Goal: Participate in discussion: Engage in conversation with other users on a specific topic

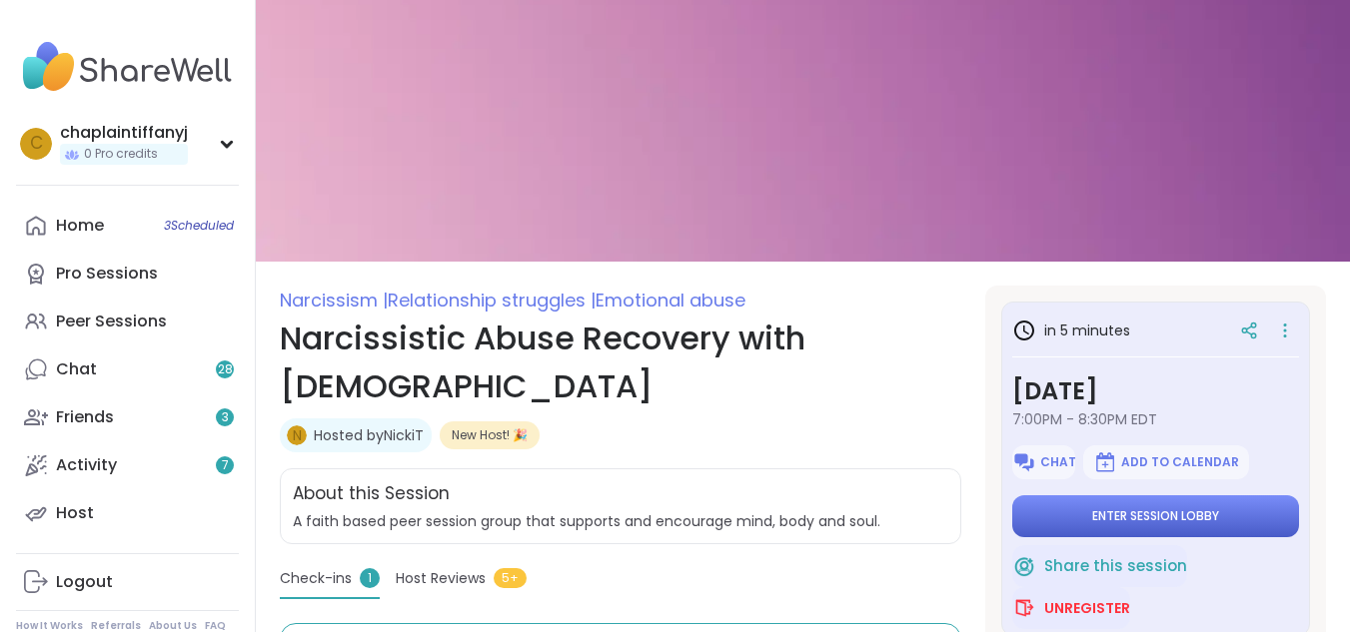
click at [1191, 519] on span "Enter session lobby" at bounding box center [1155, 516] width 127 height 16
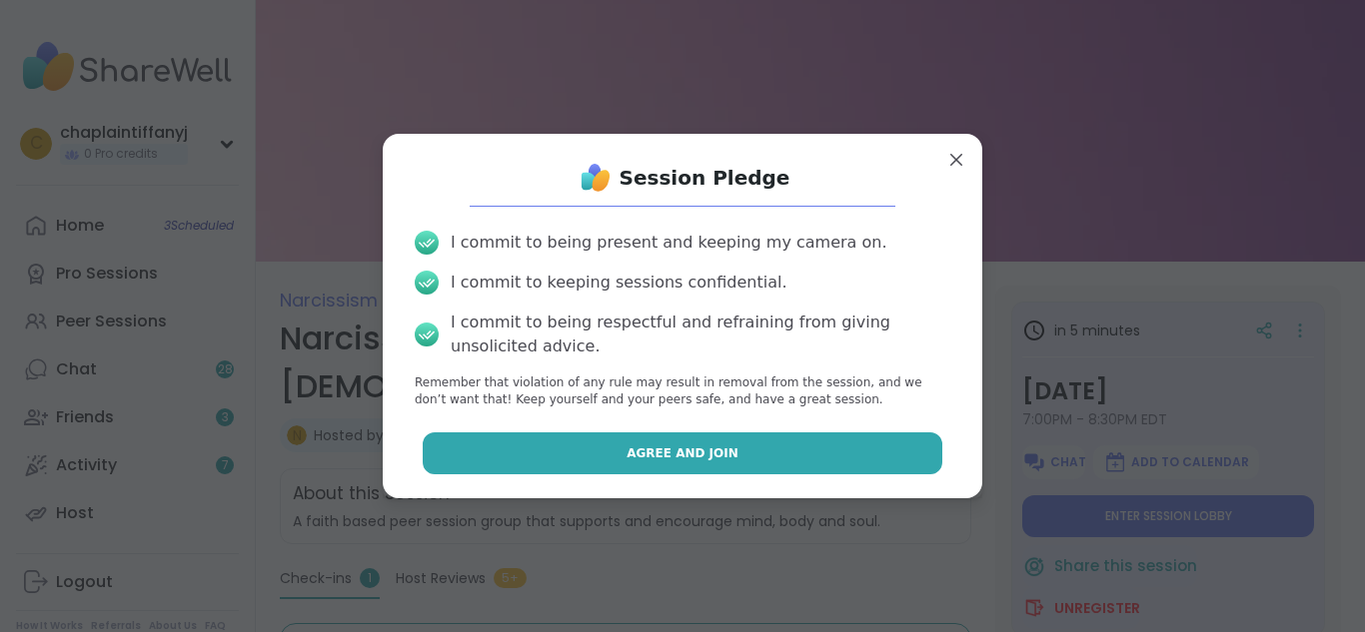
click at [610, 443] on button "Agree and Join" at bounding box center [683, 454] width 520 height 42
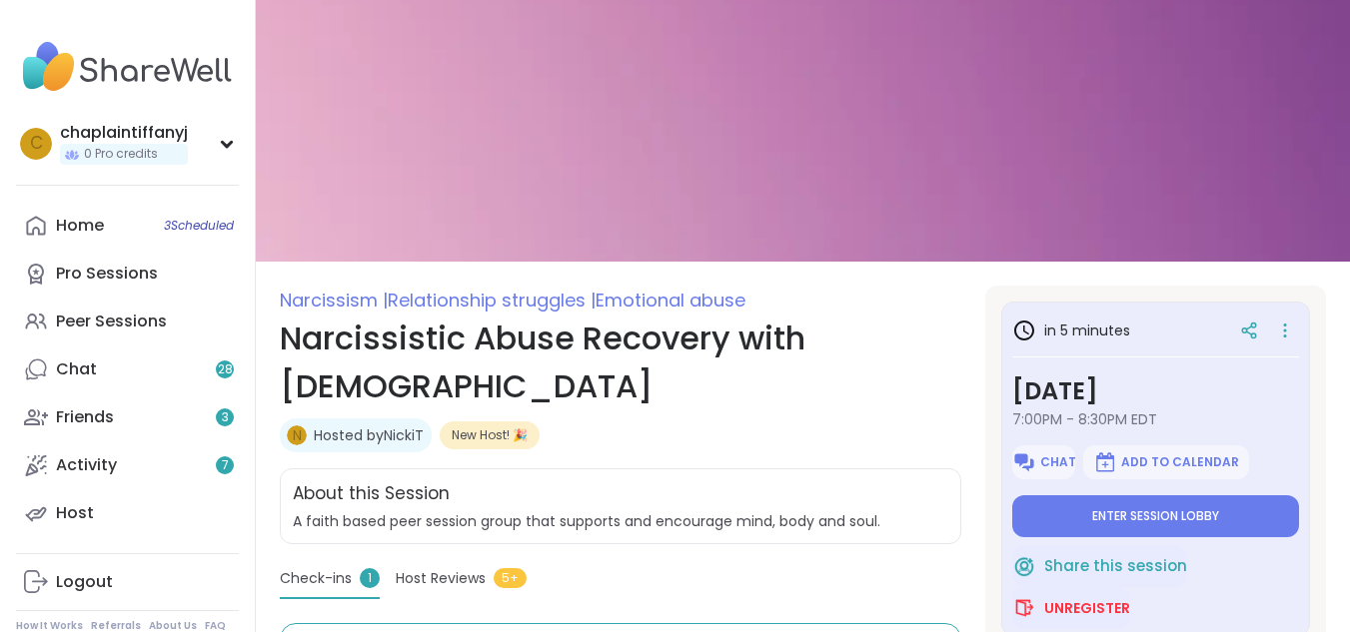
type textarea "*"
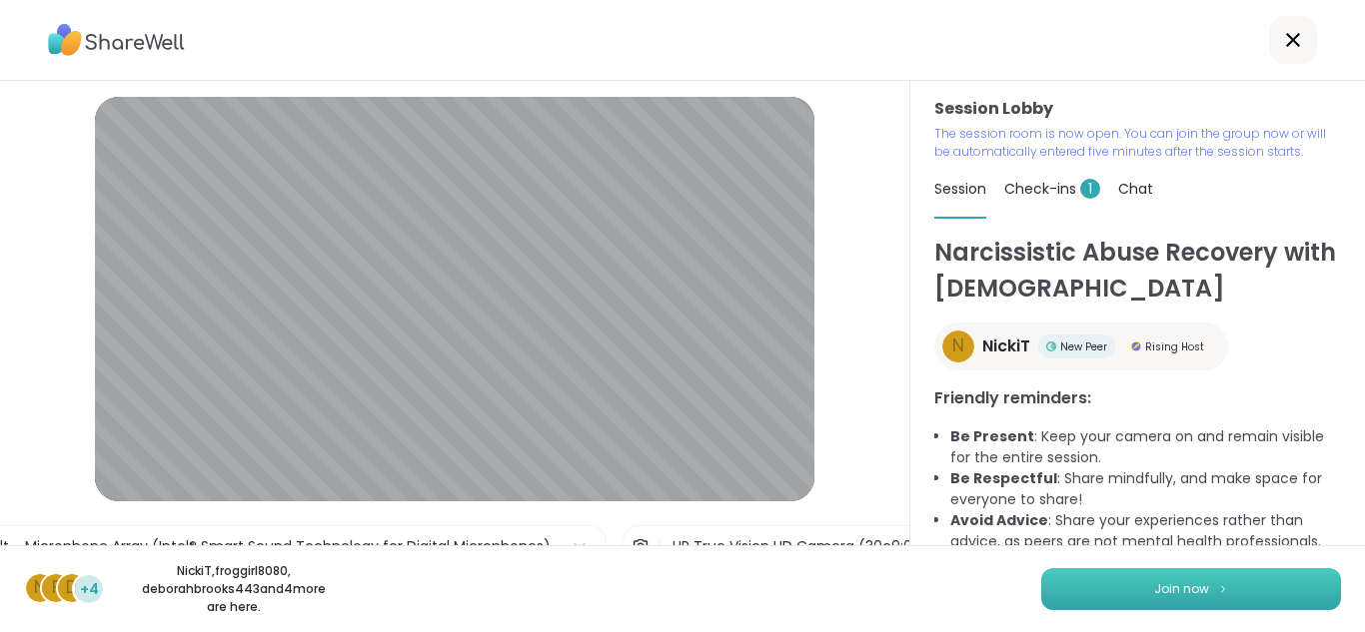
click at [1244, 592] on button "Join now" at bounding box center [1191, 589] width 300 height 42
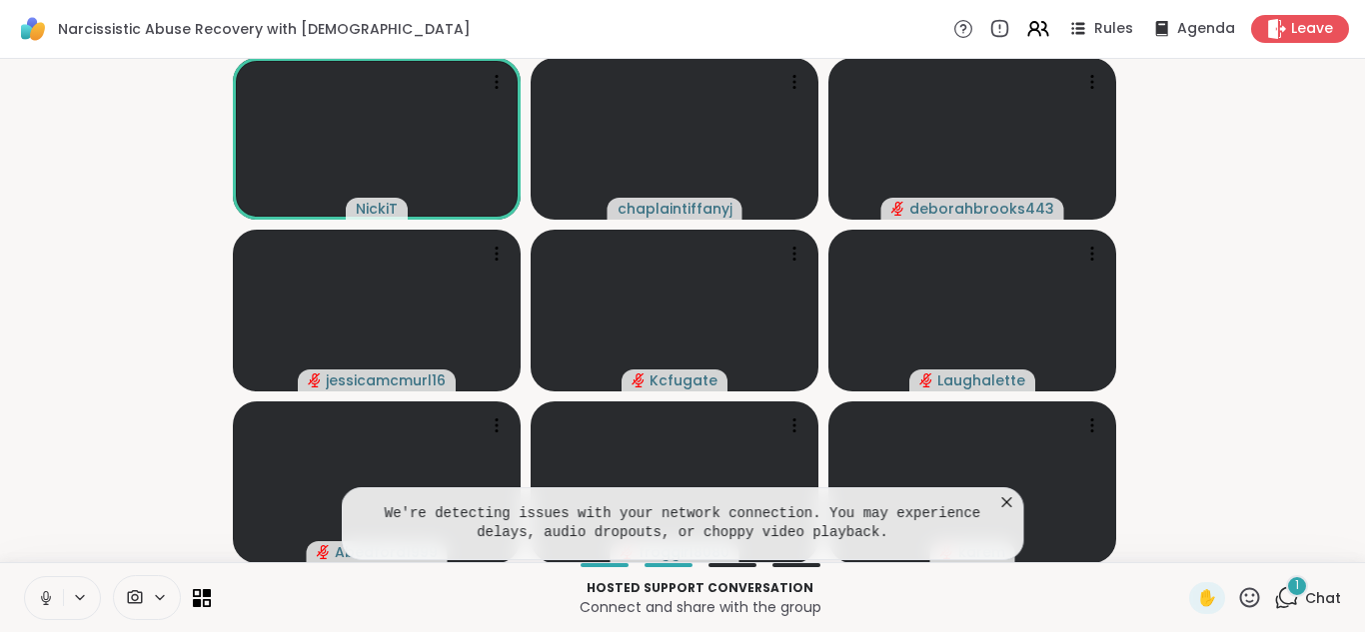
click at [44, 591] on icon at bounding box center [46, 598] width 18 height 18
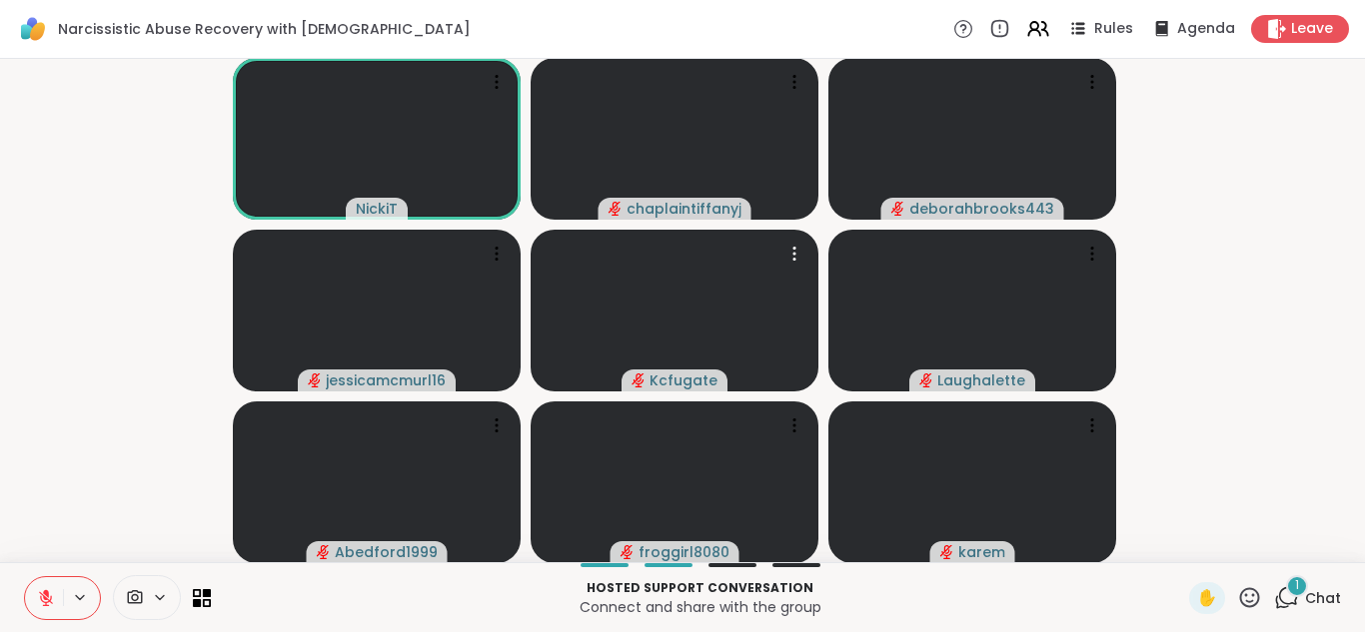
click at [228, 517] on video-player-container "NickiT chaplaintiffanyj deborahbrooks443 jessicamcmurl16 Kcfugate Laughalette A…" at bounding box center [682, 311] width 1341 height 488
click at [49, 590] on icon at bounding box center [46, 598] width 18 height 18
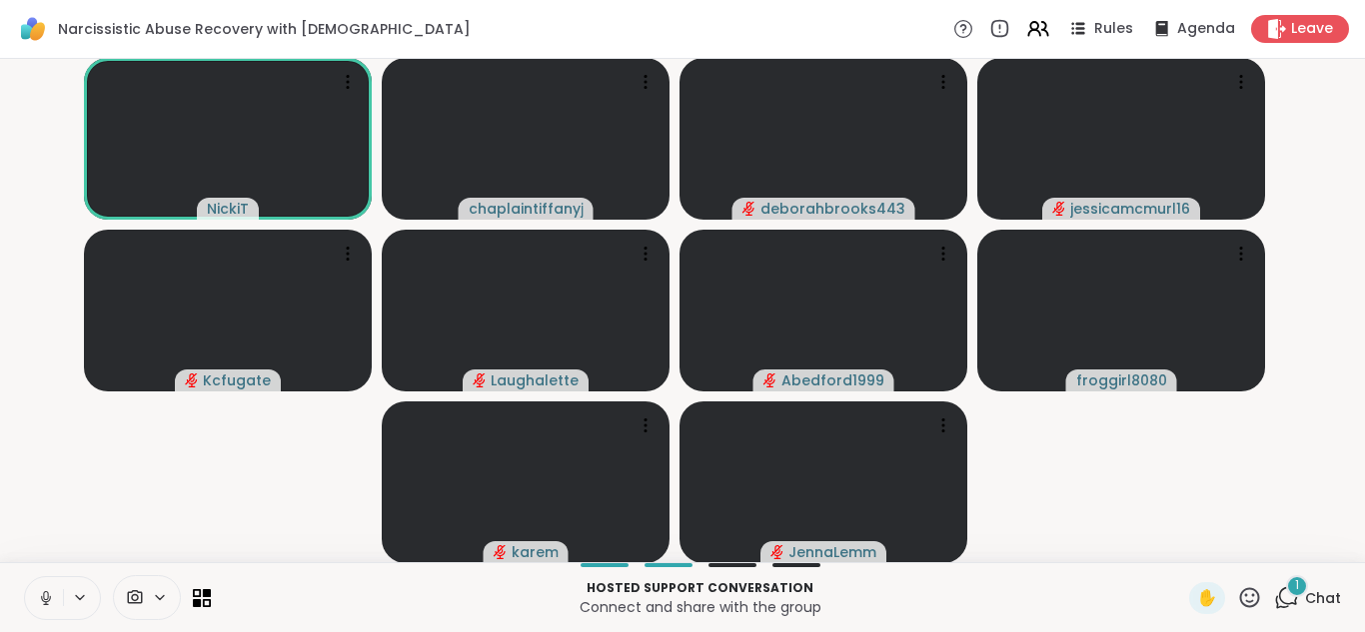
click at [46, 600] on icon at bounding box center [46, 598] width 18 height 18
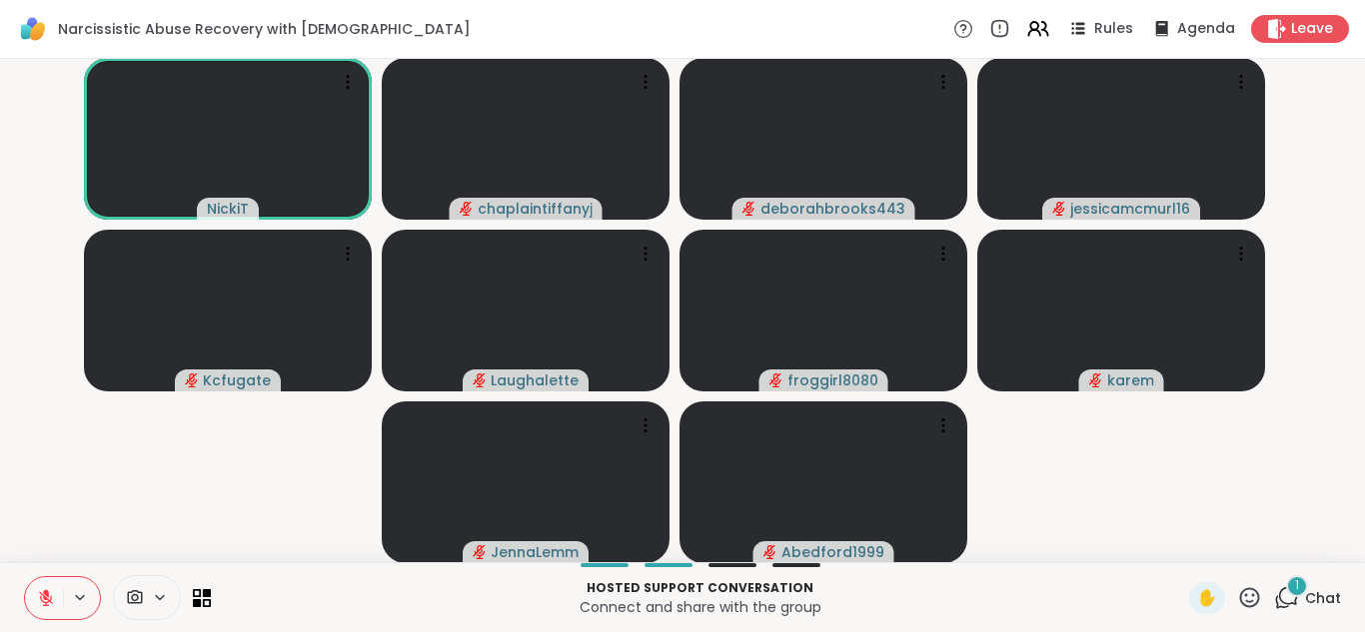
click at [44, 598] on icon at bounding box center [46, 598] width 14 height 14
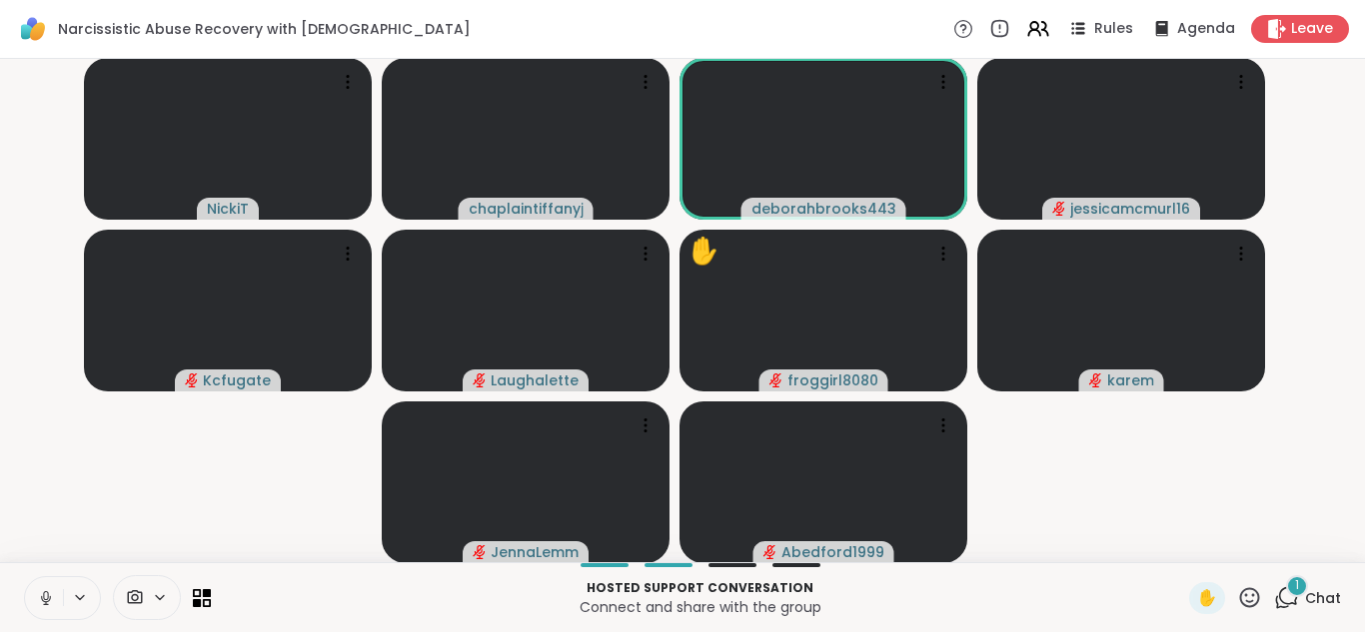
click at [42, 597] on icon at bounding box center [46, 598] width 18 height 18
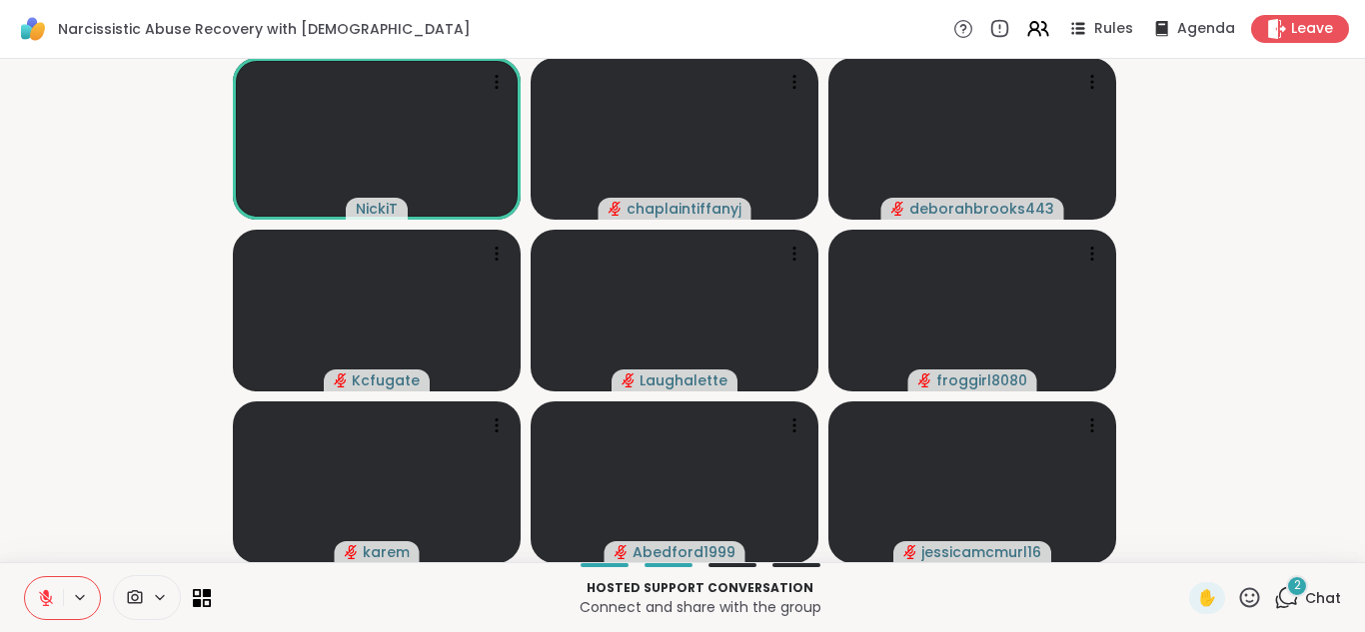
click at [44, 596] on icon at bounding box center [46, 598] width 14 height 14
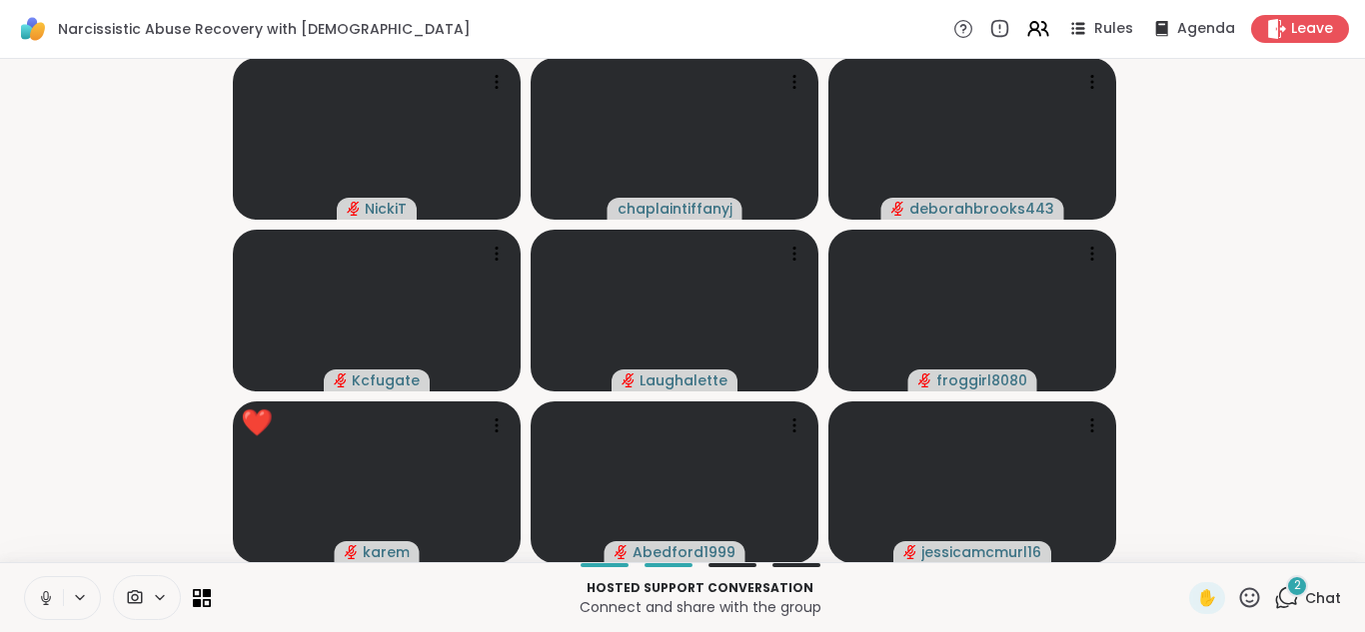
click at [44, 597] on icon at bounding box center [45, 595] width 5 height 9
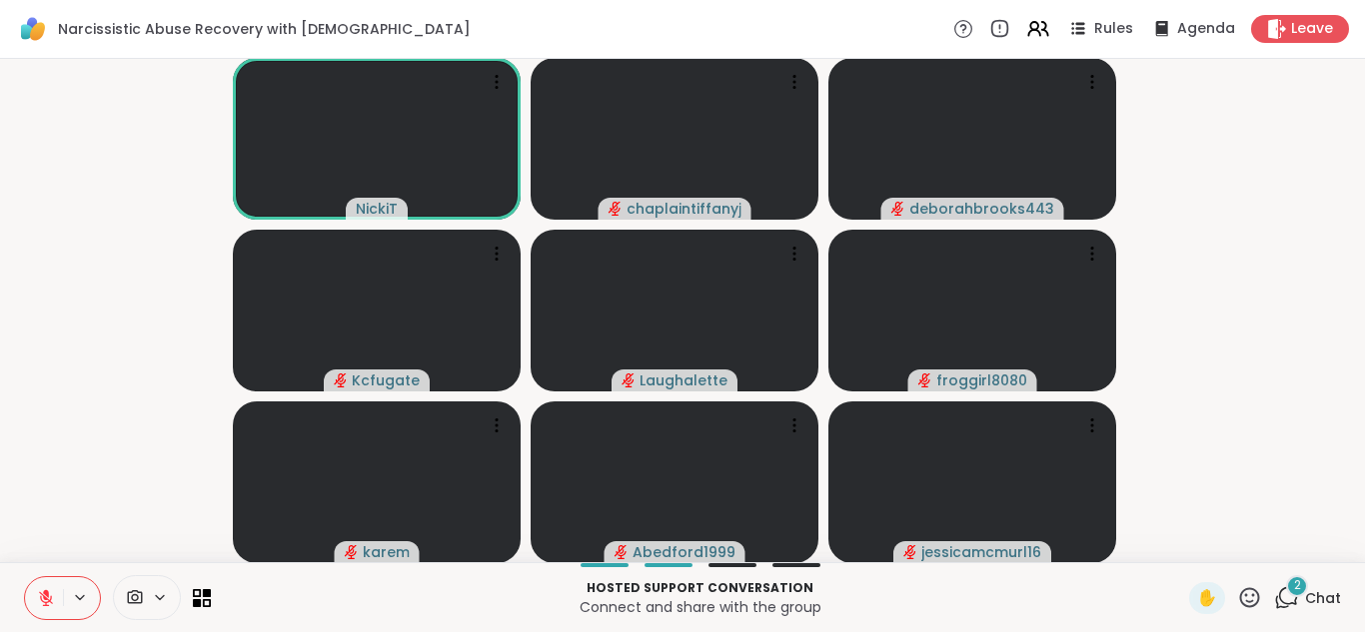
click at [38, 587] on button at bounding box center [44, 598] width 38 height 42
click at [52, 587] on button at bounding box center [44, 598] width 38 height 42
click at [46, 583] on button at bounding box center [44, 598] width 38 height 42
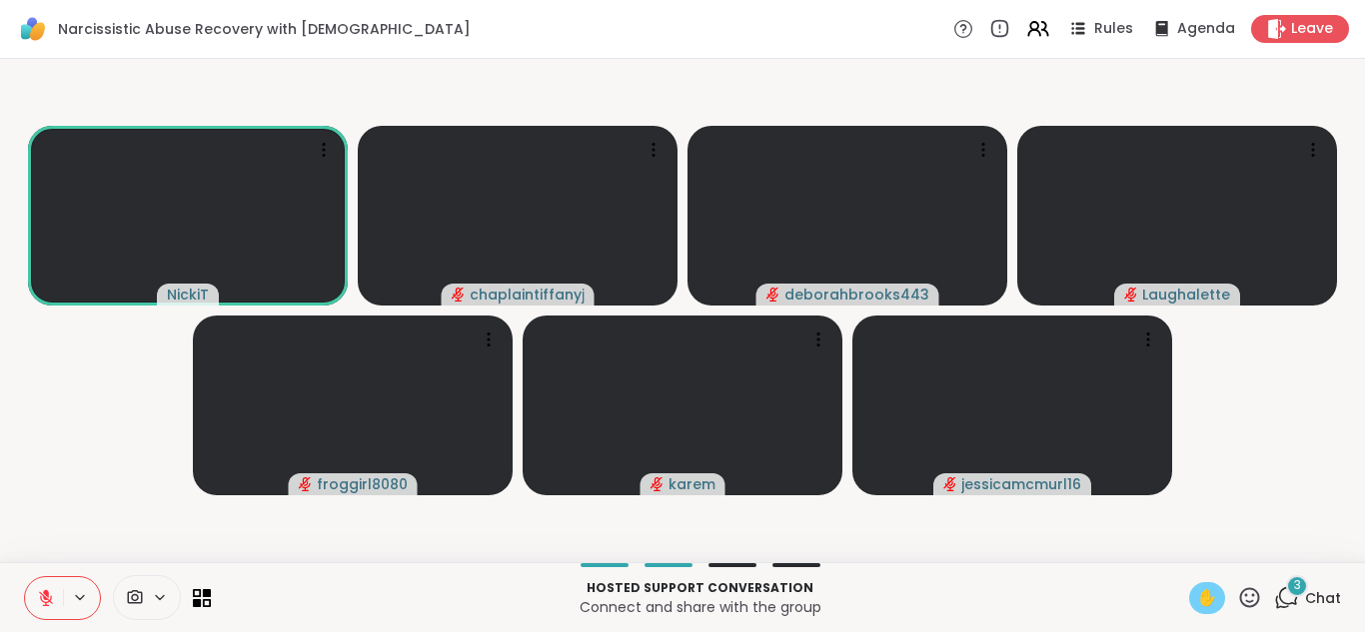
click at [1208, 594] on div "✋" at bounding box center [1207, 598] width 36 height 32
click at [1201, 583] on div "✋" at bounding box center [1207, 598] width 36 height 32
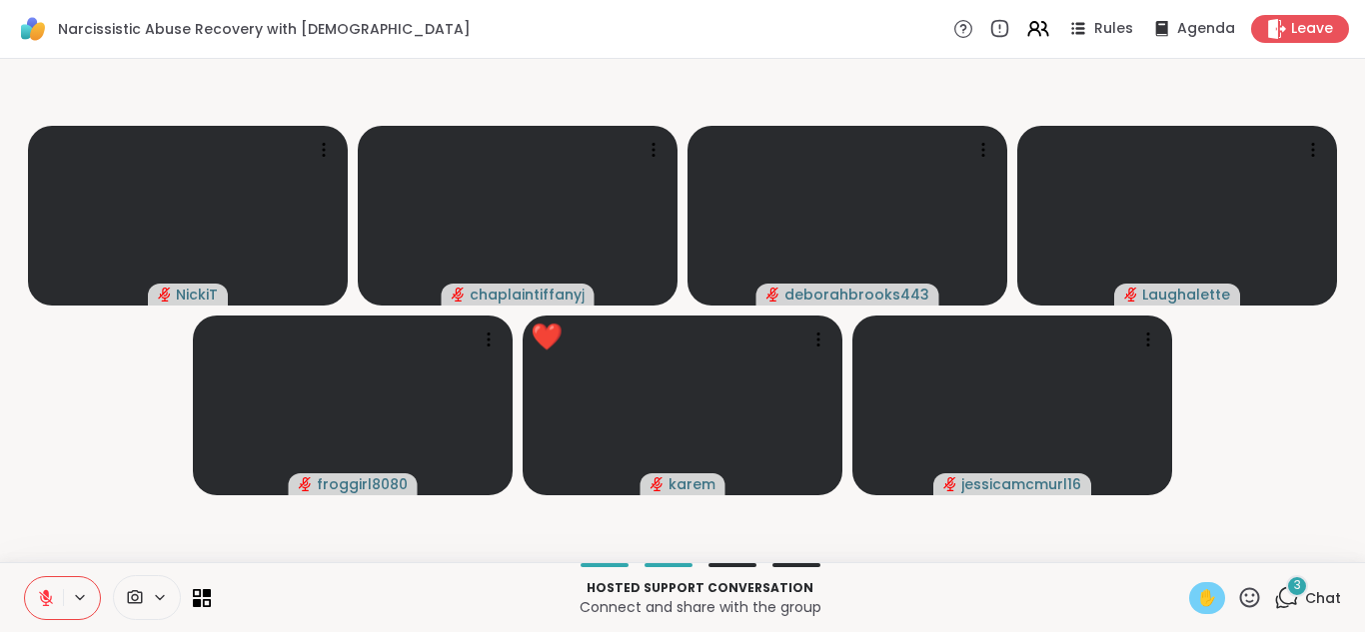
click at [1189, 584] on div "✋" at bounding box center [1207, 598] width 36 height 32
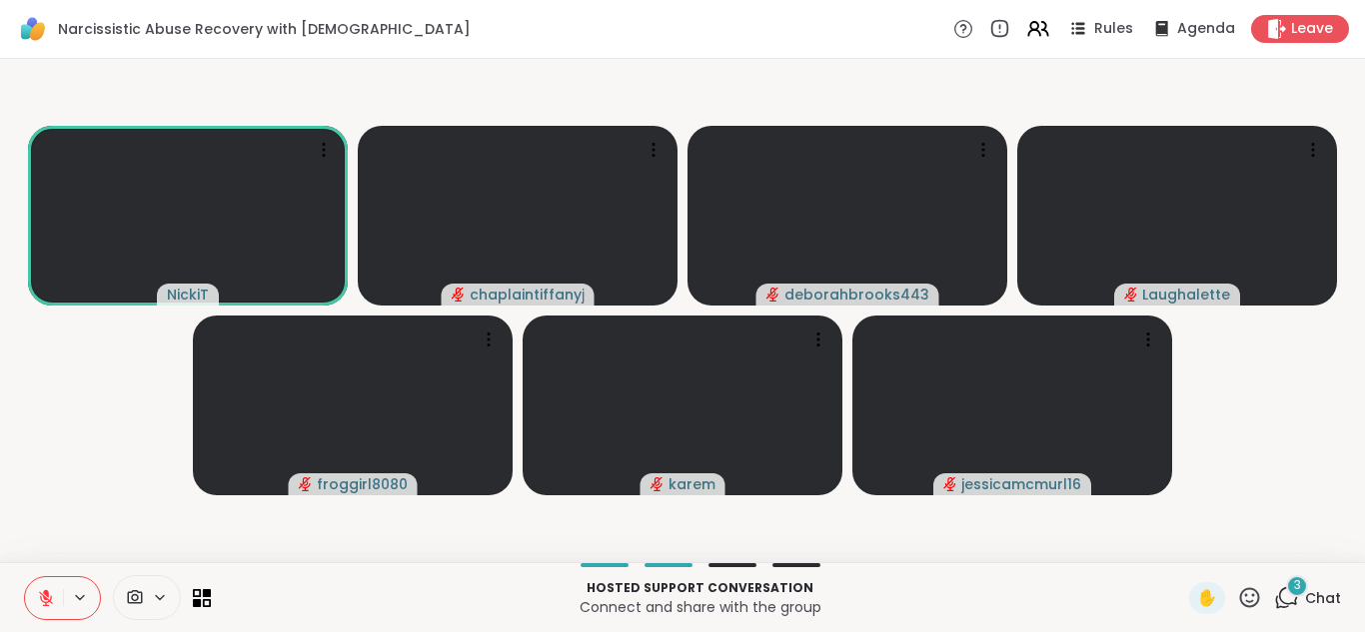
click at [52, 589] on icon at bounding box center [46, 598] width 18 height 18
click at [52, 590] on button at bounding box center [42, 598] width 41 height 42
click at [1237, 588] on icon at bounding box center [1249, 597] width 25 height 25
click at [1181, 544] on span "❤️" at bounding box center [1191, 545] width 20 height 24
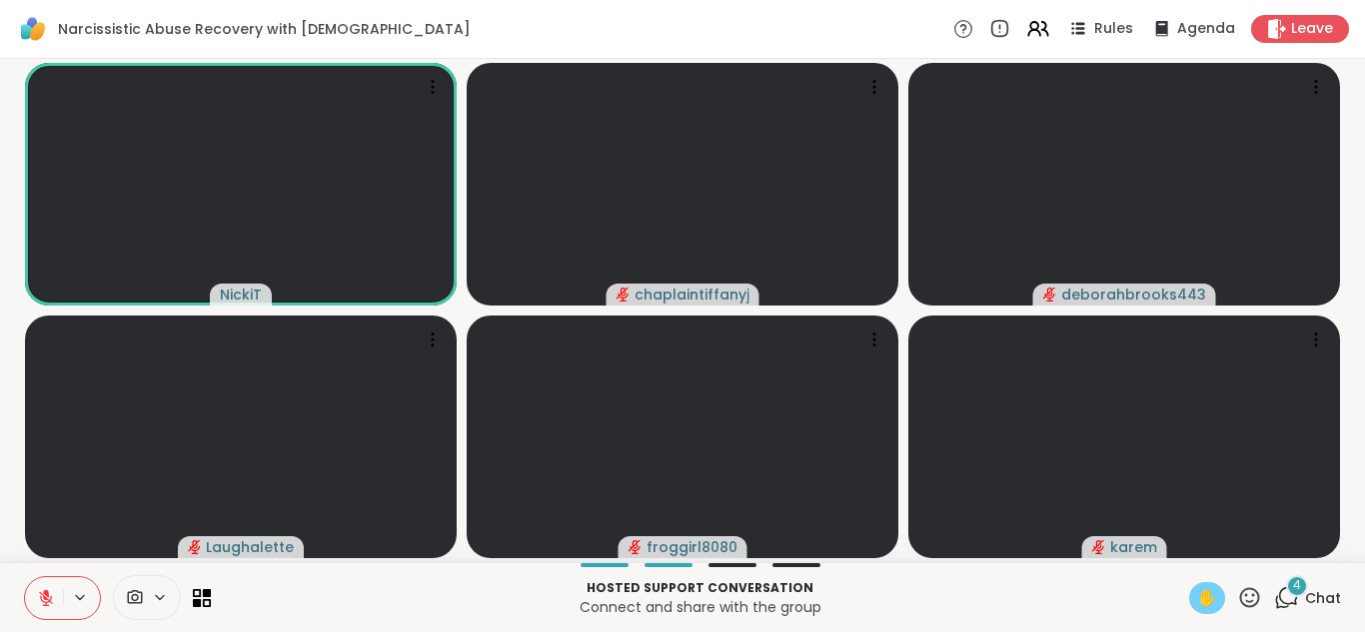
click at [1197, 590] on span "✋" at bounding box center [1207, 598] width 20 height 24
click at [42, 601] on icon at bounding box center [46, 598] width 18 height 18
click at [59, 596] on button at bounding box center [44, 598] width 38 height 42
click at [40, 587] on button at bounding box center [44, 598] width 38 height 42
click at [1197, 600] on span "✋" at bounding box center [1207, 598] width 20 height 24
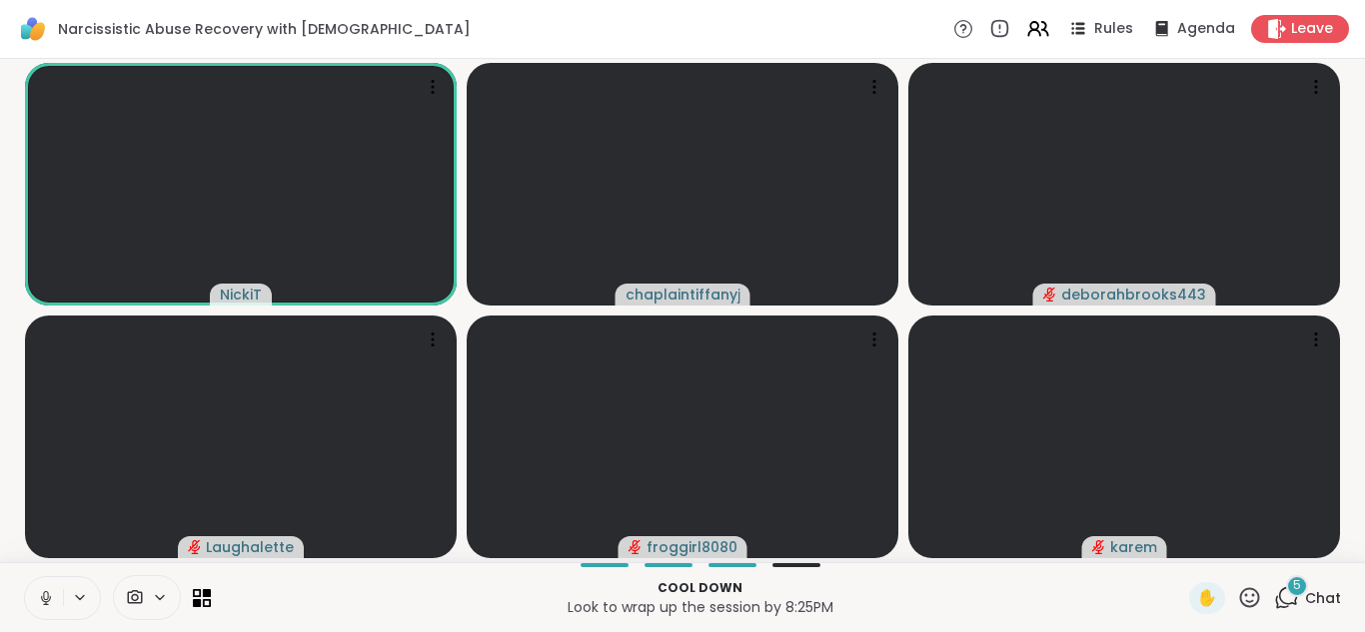
click at [1237, 599] on icon at bounding box center [1249, 597] width 25 height 25
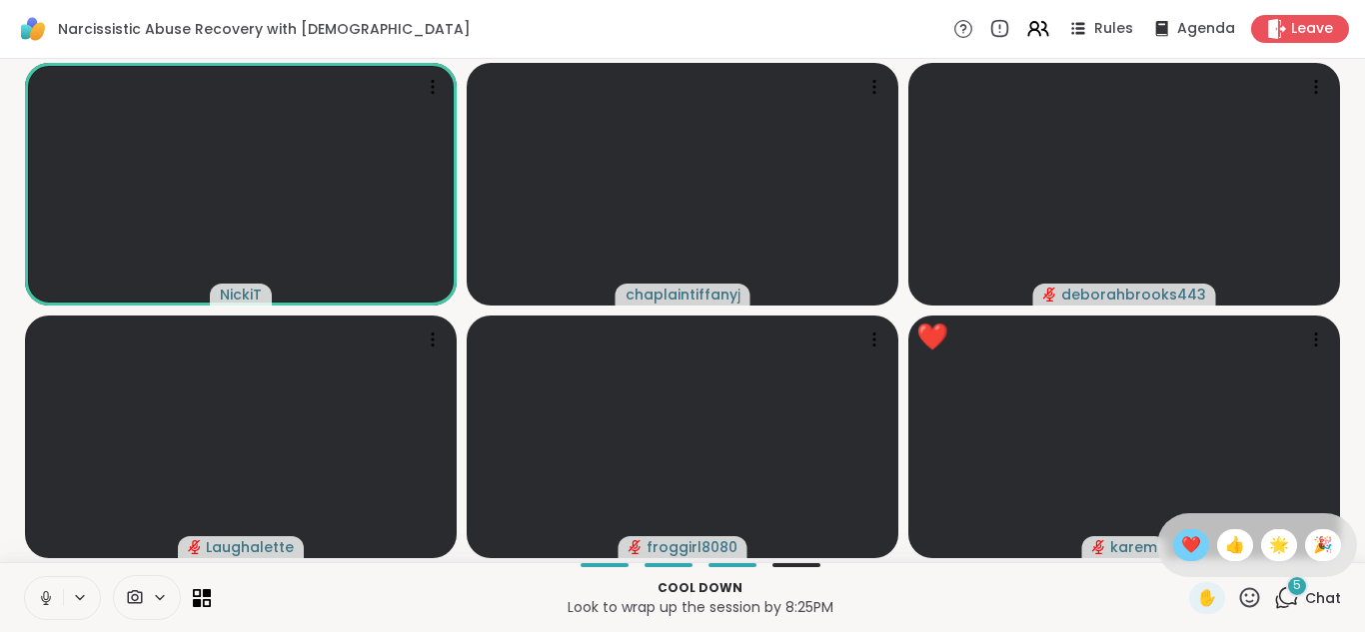
click at [1177, 530] on div "❤️" at bounding box center [1191, 545] width 36 height 32
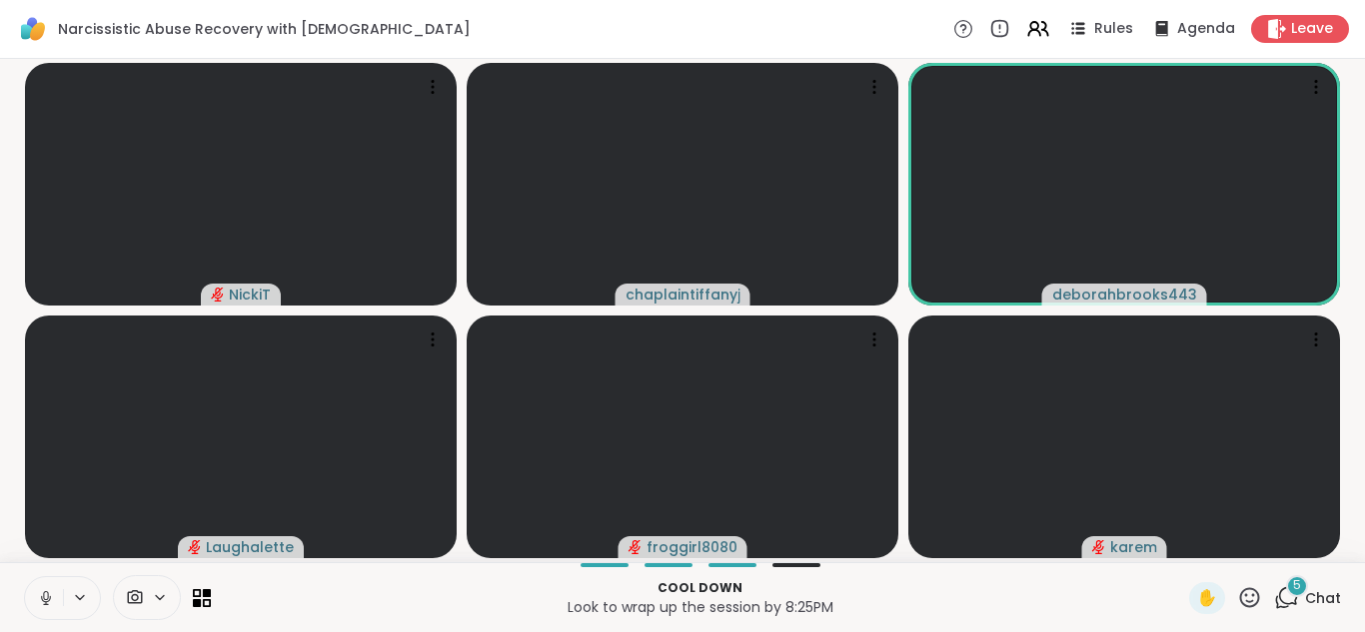
click at [1237, 605] on icon at bounding box center [1249, 597] width 25 height 25
click at [1225, 533] on span "👍" at bounding box center [1235, 545] width 20 height 24
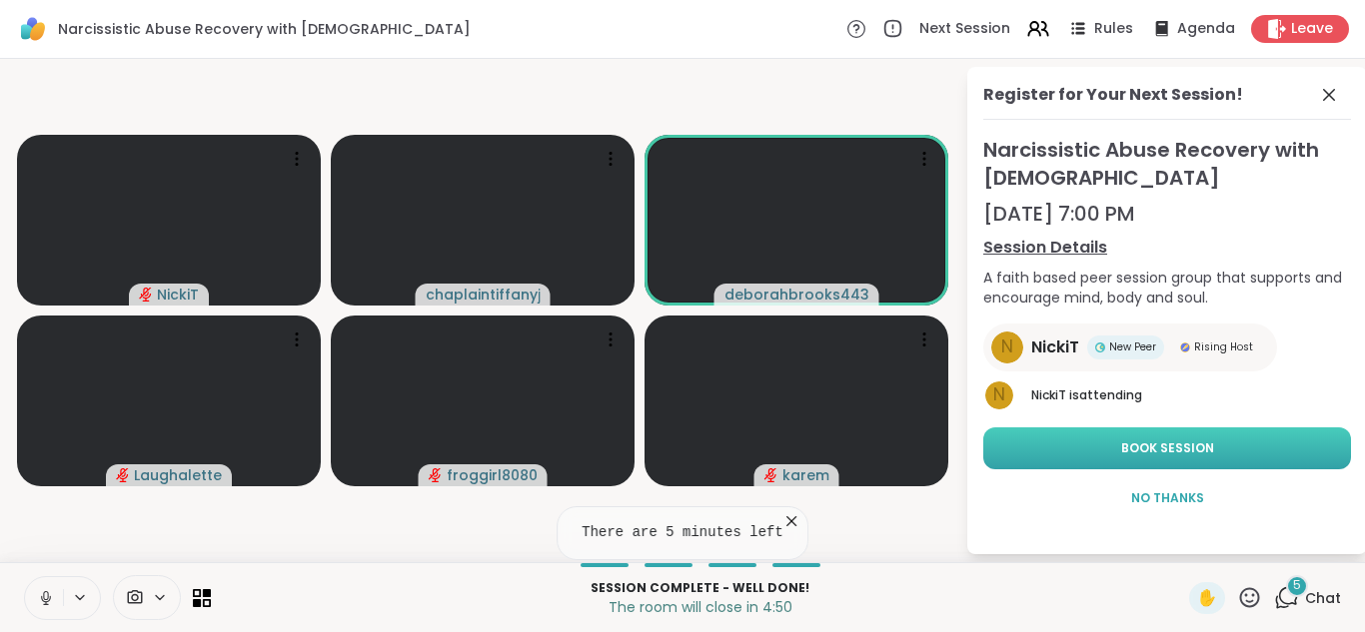
click at [1282, 459] on button "Book Session" at bounding box center [1167, 449] width 368 height 42
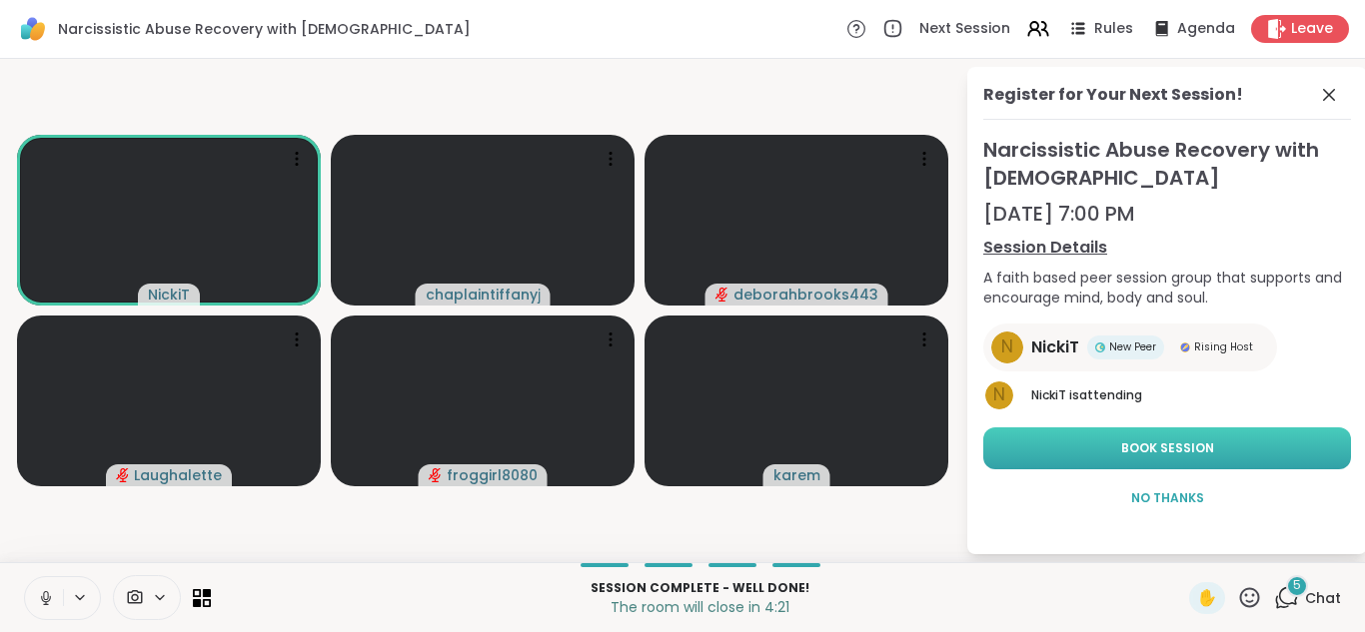
click at [1161, 436] on button "Book Session" at bounding box center [1167, 449] width 368 height 42
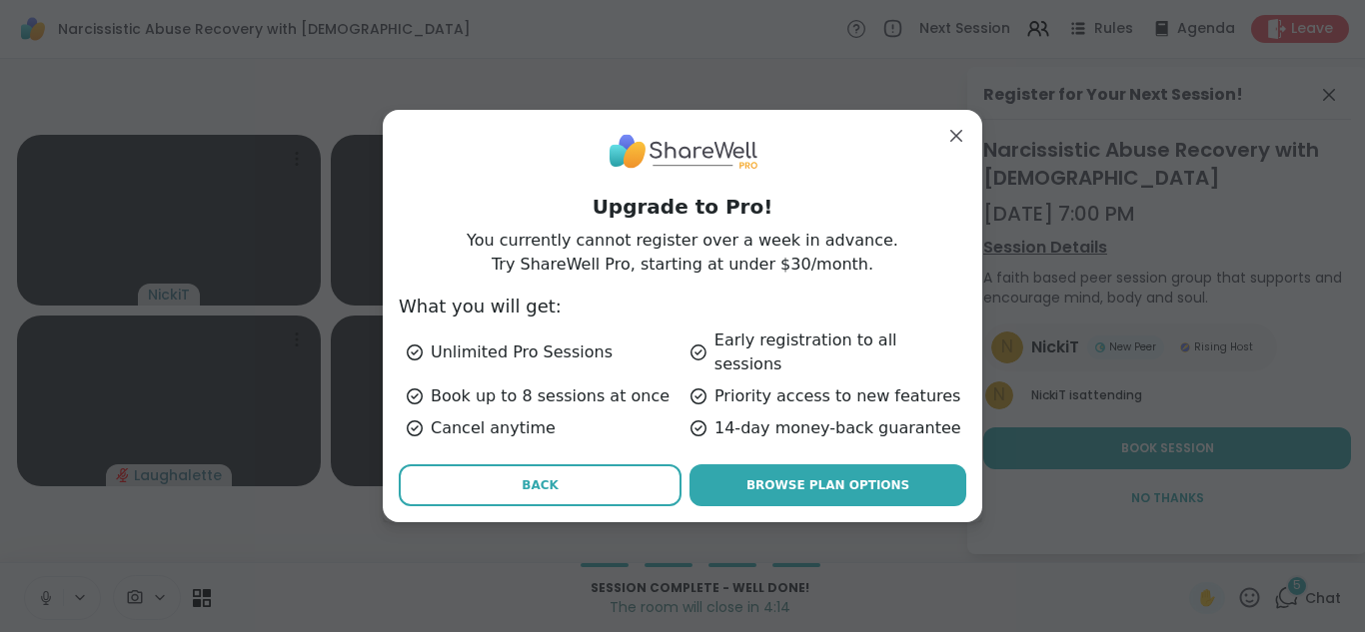
click at [512, 472] on button "Back" at bounding box center [540, 486] width 283 height 42
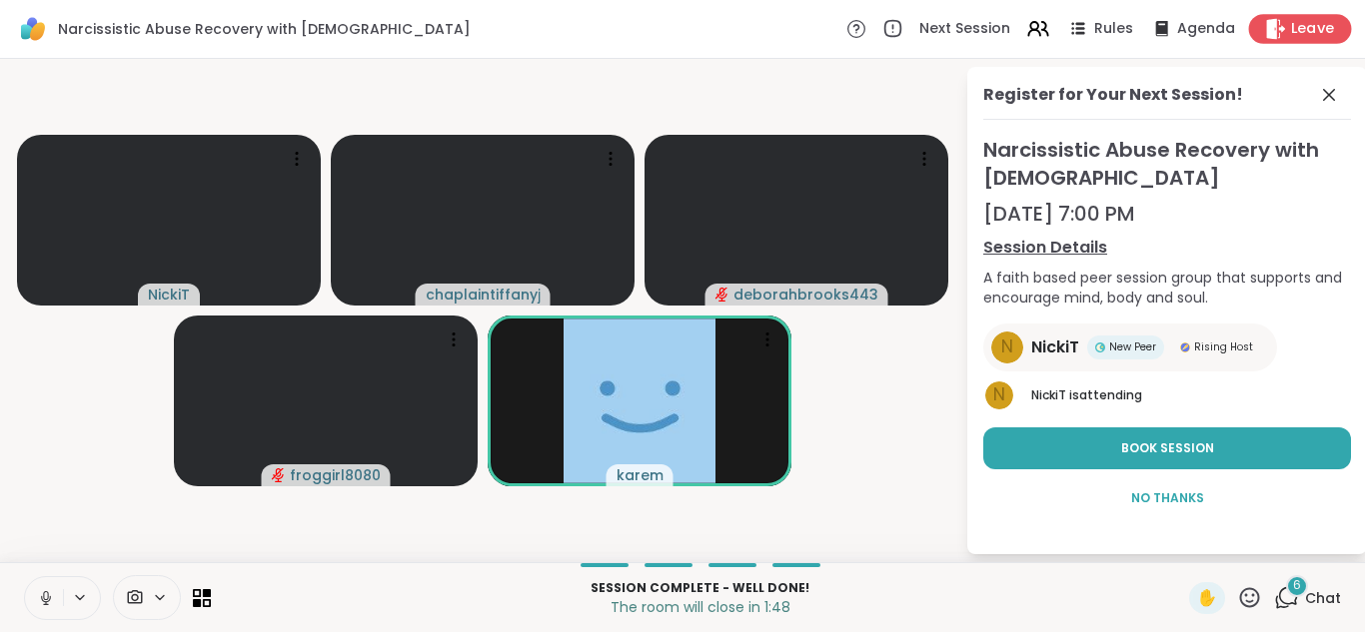
click at [1307, 19] on span "Leave" at bounding box center [1313, 29] width 44 height 21
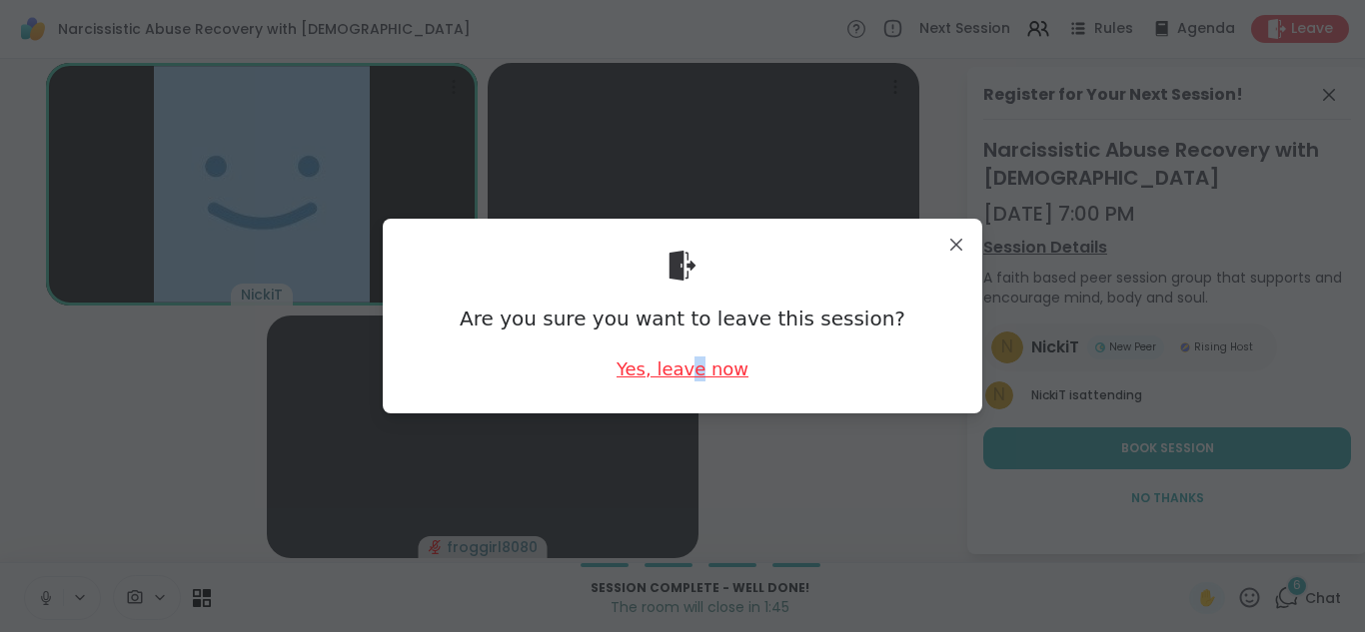
click at [689, 374] on div "Yes, leave now" at bounding box center [682, 369] width 132 height 25
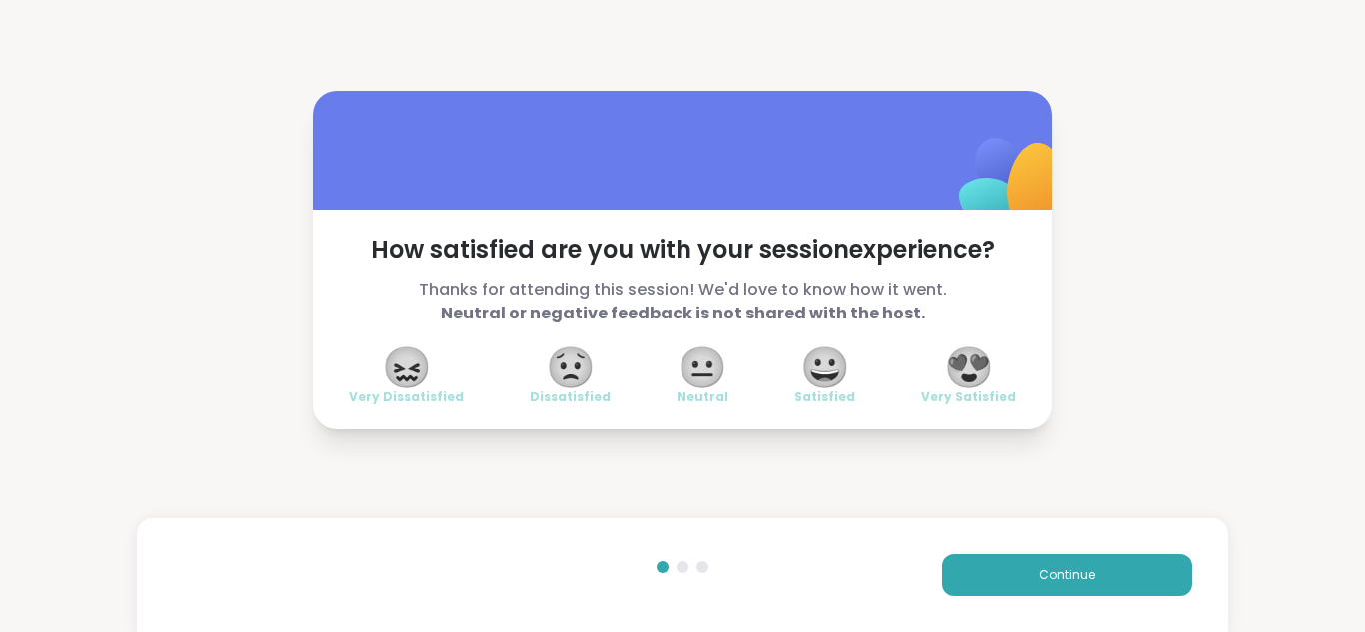
drag, startPoint x: 0, startPoint y: 510, endPoint x: 0, endPoint y: -62, distance: 572.4
drag, startPoint x: 0, startPoint y: -62, endPoint x: 974, endPoint y: 349, distance: 1057.0
click at [974, 350] on span "😍" at bounding box center [969, 368] width 50 height 36
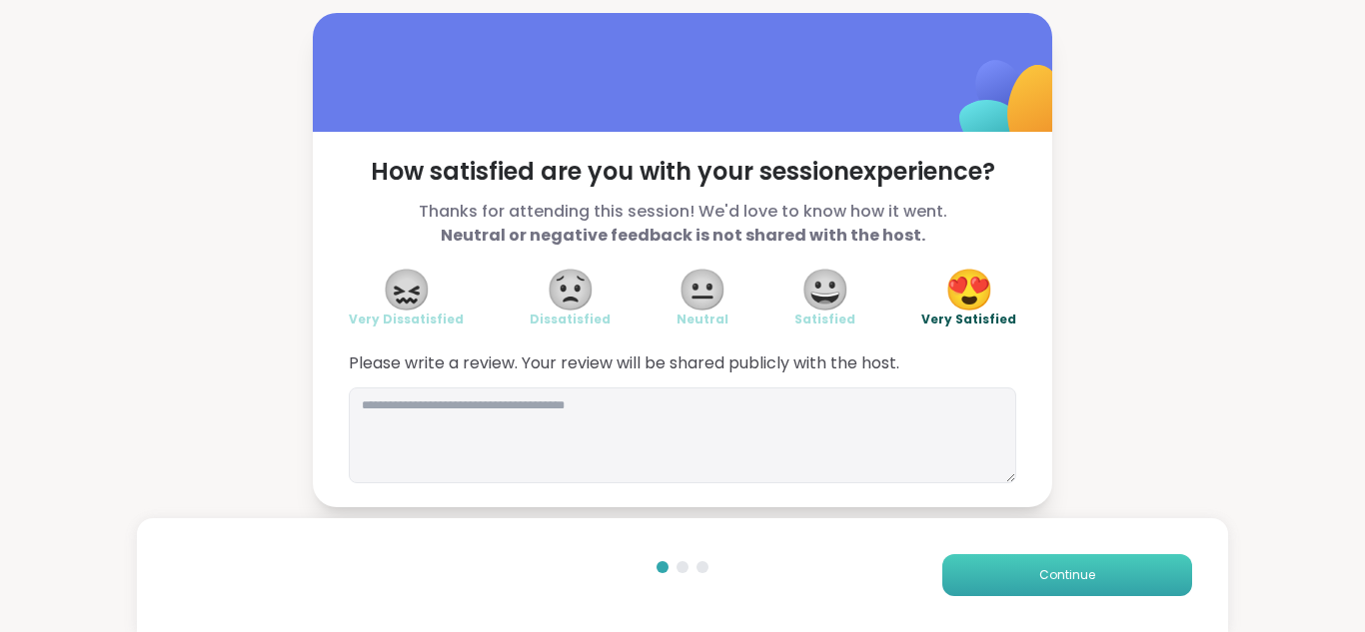
click at [1073, 561] on button "Continue" at bounding box center [1067, 575] width 250 height 42
